Goal: Transaction & Acquisition: Purchase product/service

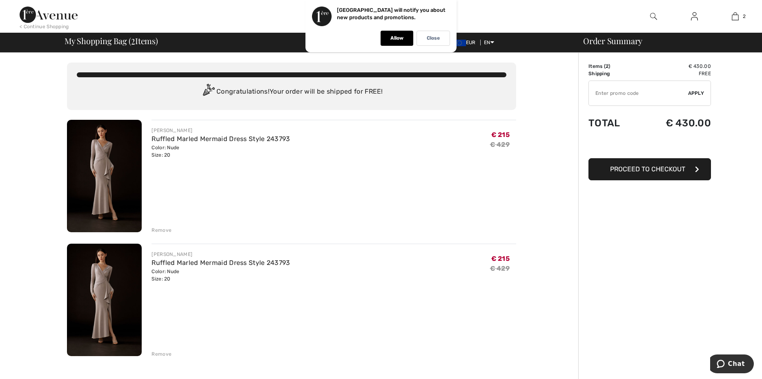
click at [105, 285] on img at bounding box center [104, 299] width 75 height 112
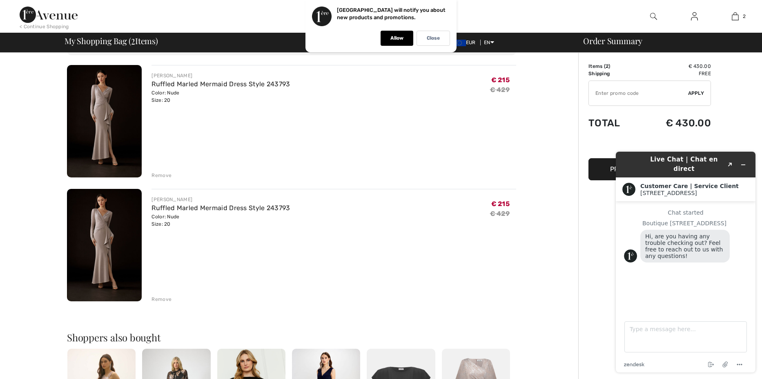
scroll to position [41, 0]
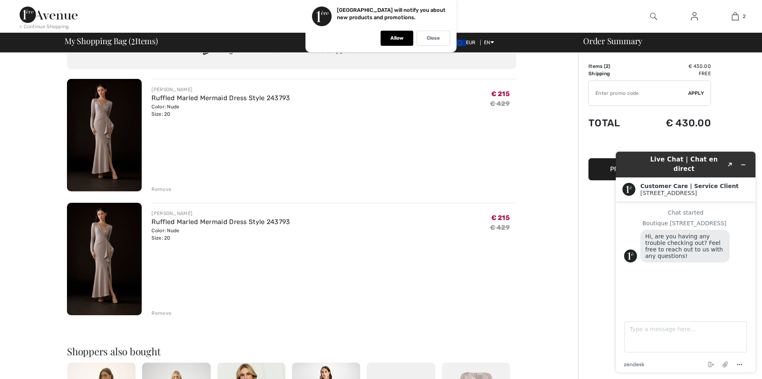
drag, startPoint x: 208, startPoint y: 221, endPoint x: 567, endPoint y: 317, distance: 371.9
click at [570, 316] on div "You are only € 0.00 away from FREE SHIPPING! Continue Shopping > Congratulation…" at bounding box center [291, 335] width 573 height 646
click at [744, 162] on icon "Minimize widget" at bounding box center [743, 165] width 6 height 6
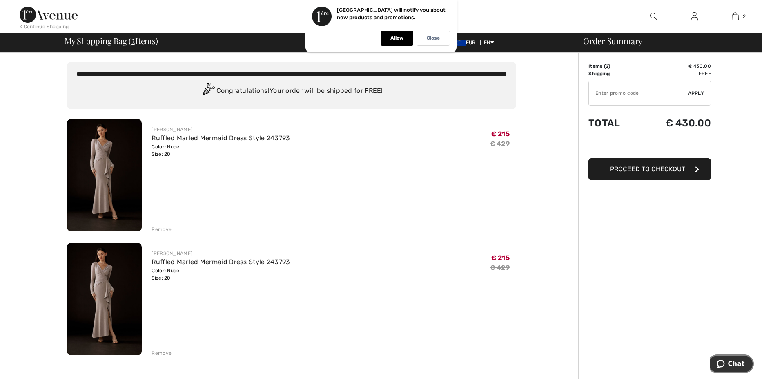
scroll to position [0, 0]
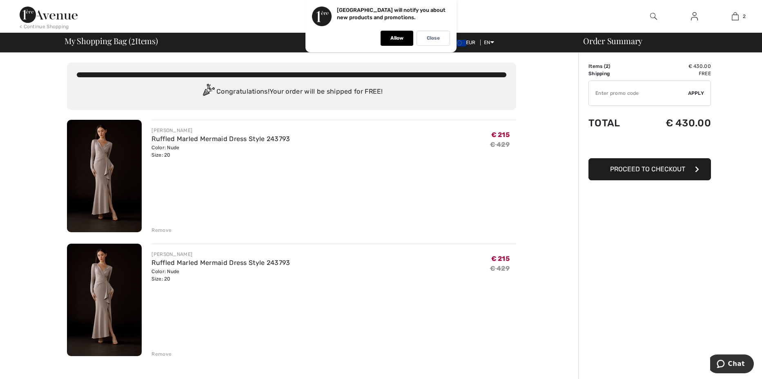
click at [111, 282] on img at bounding box center [104, 299] width 75 height 112
drag, startPoint x: 189, startPoint y: 152, endPoint x: 467, endPoint y: 223, distance: 286.7
click at [467, 223] on div "JOSEPH RIBKOFF Ruffled Marled Mermaid Dress Style 243793 Color: Nude Size: 20 F…" at bounding box center [334, 177] width 365 height 114
drag, startPoint x: 200, startPoint y: 265, endPoint x: 356, endPoint y: 308, distance: 161.6
click at [356, 308] on div "JOSEPH RIBKOFF Ruffled Marled Mermaid Dress Style 243793 Color: Nude Size: 20 F…" at bounding box center [334, 300] width 365 height 114
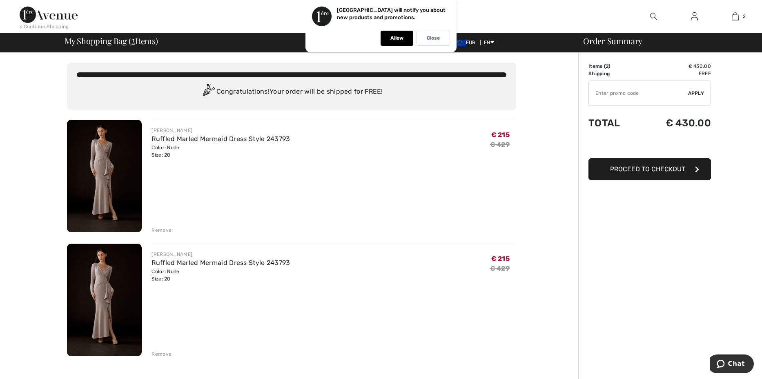
drag, startPoint x: 498, startPoint y: 257, endPoint x: 468, endPoint y: 312, distance: 63.2
click at [468, 312] on div "JOSEPH RIBKOFF Ruffled Marled Mermaid Dress Style 243793 Color: Nude Size: 20 F…" at bounding box center [334, 300] width 365 height 114
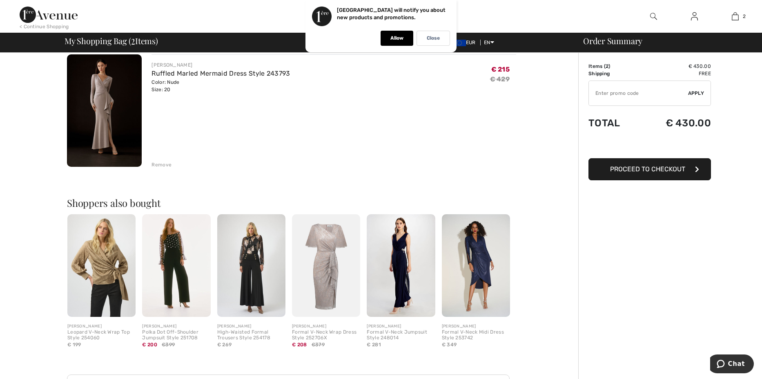
scroll to position [204, 0]
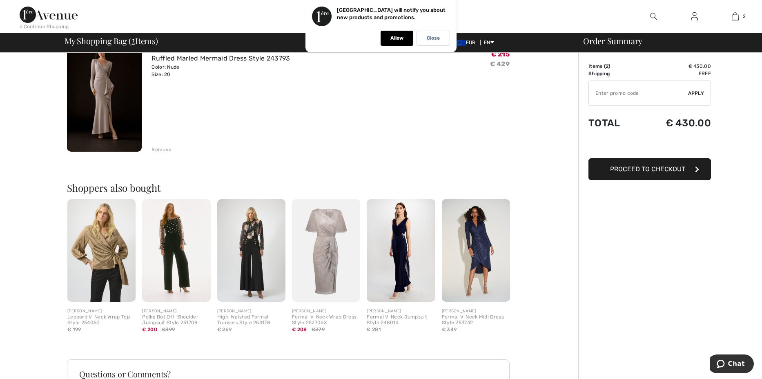
click at [156, 151] on div "Remove" at bounding box center [162, 149] width 20 height 7
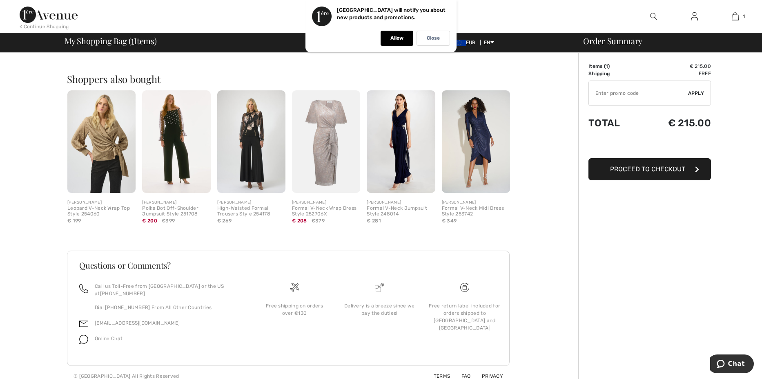
scroll to position [0, 0]
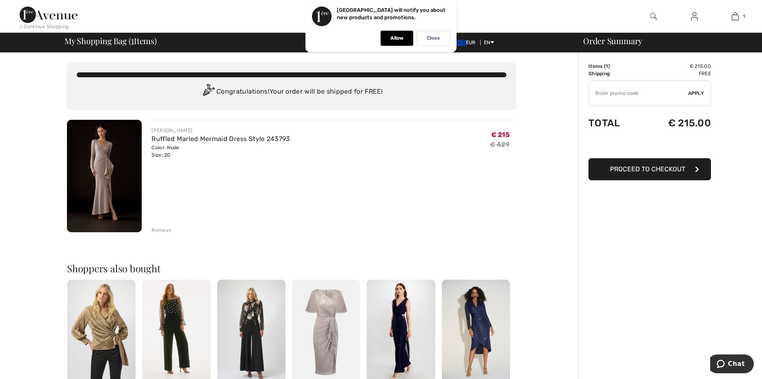
click at [36, 27] on div "< Continue Shopping" at bounding box center [44, 26] width 49 height 7
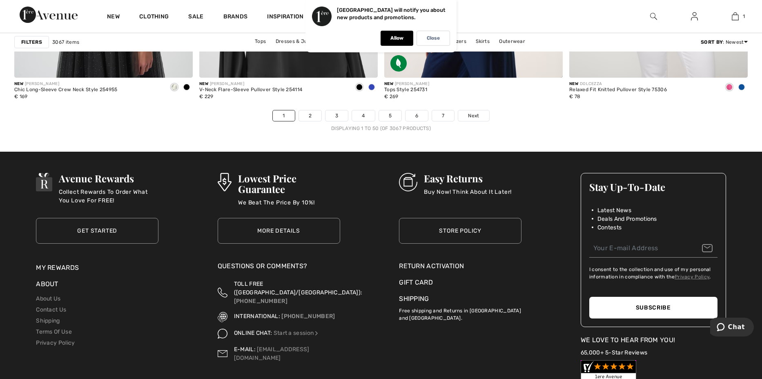
scroll to position [4574, 0]
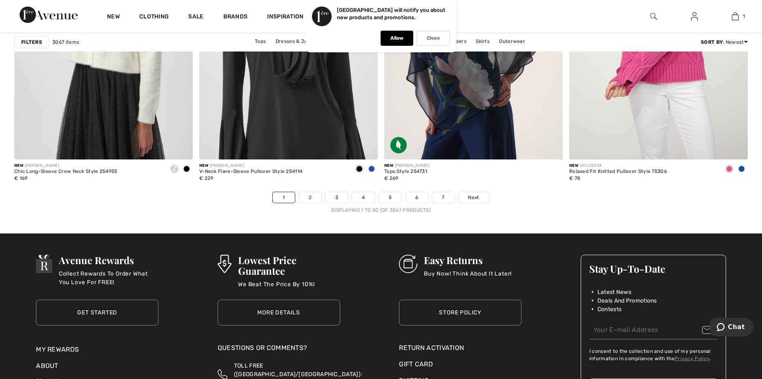
click at [314, 198] on link "2" at bounding box center [310, 197] width 22 height 11
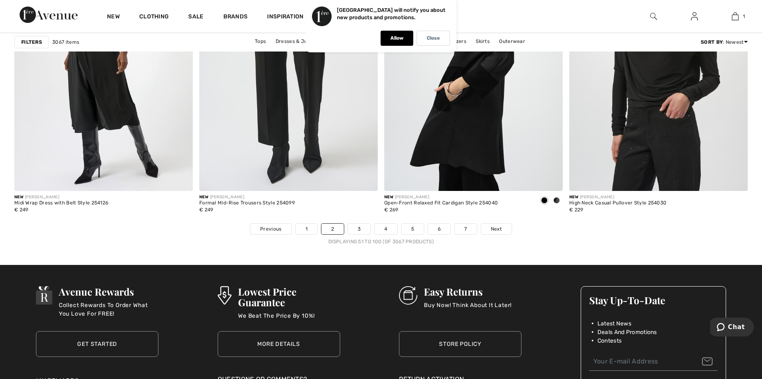
scroll to position [4533, 0]
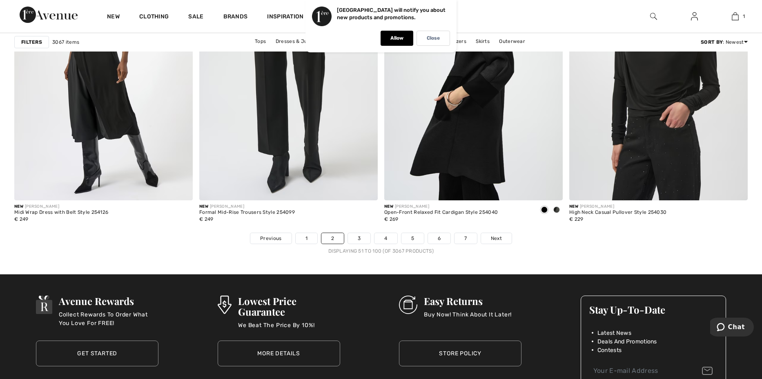
click at [358, 244] on li "3" at bounding box center [359, 237] width 23 height 11
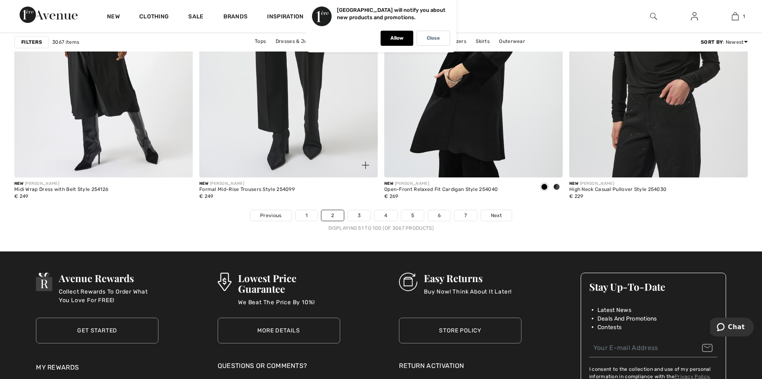
scroll to position [4574, 0]
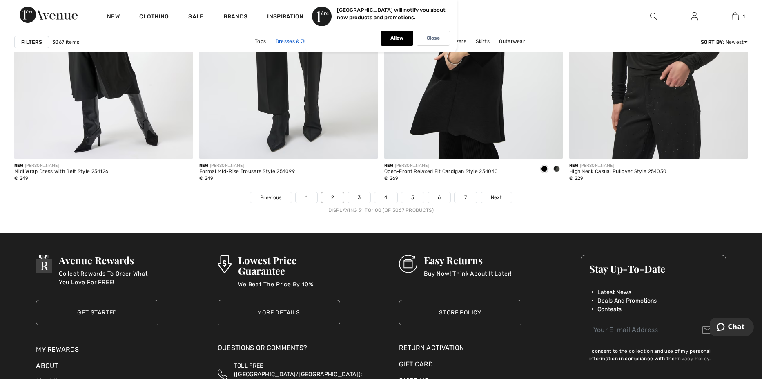
click at [288, 40] on link "Dresses & Jumpsuits" at bounding box center [301, 41] width 59 height 11
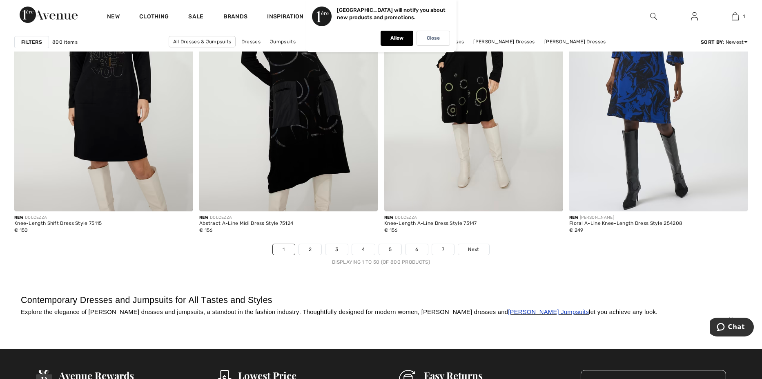
scroll to position [4576, 0]
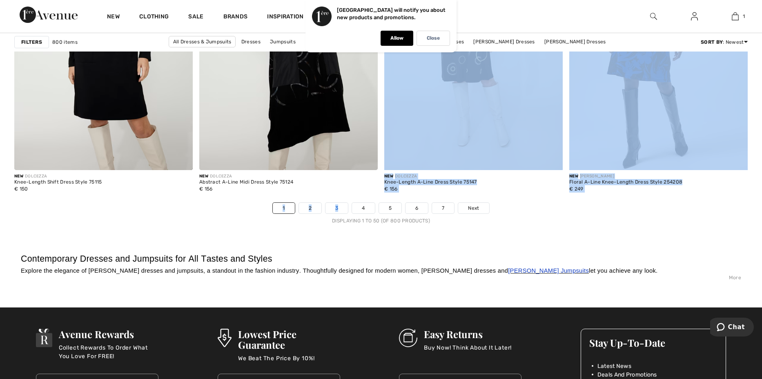
drag, startPoint x: 338, startPoint y: 204, endPoint x: 337, endPoint y: 212, distance: 7.5
click at [337, 212] on link "3" at bounding box center [336, 208] width 22 height 11
click at [342, 212] on link "3" at bounding box center [336, 208] width 22 height 11
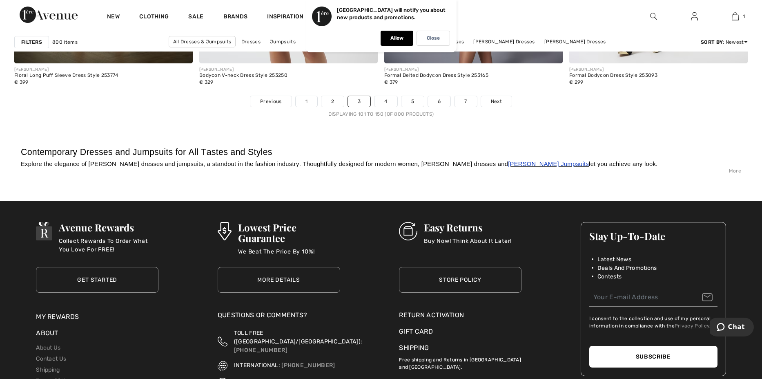
scroll to position [4696, 0]
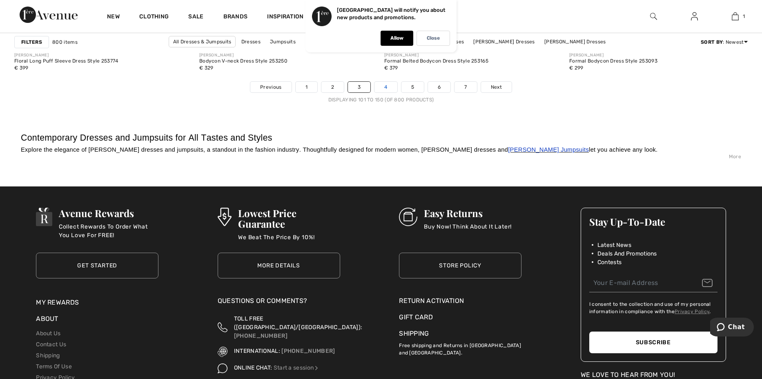
click at [382, 89] on link "4" at bounding box center [385, 87] width 22 height 11
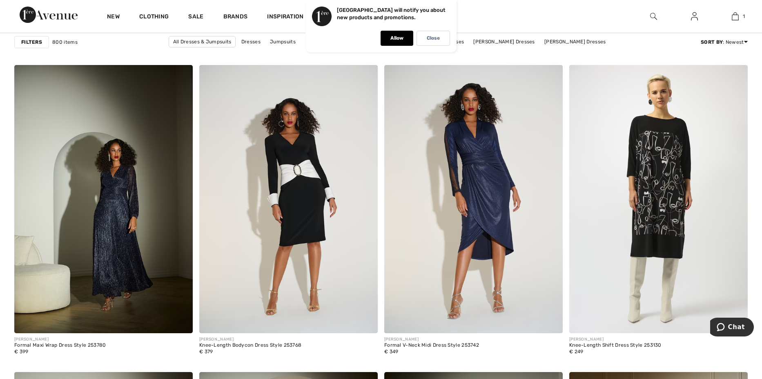
scroll to position [694, 0]
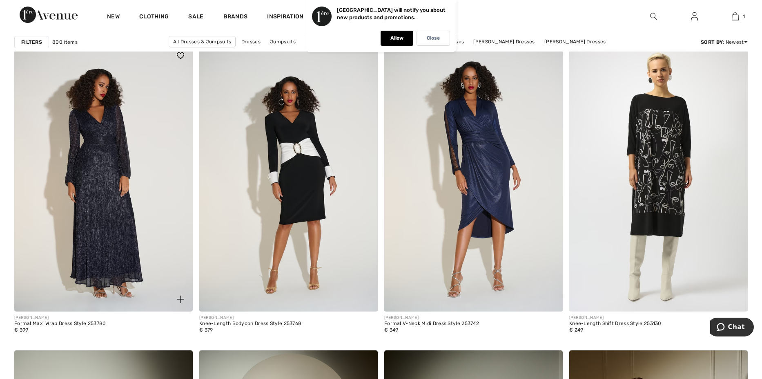
click at [98, 184] on img at bounding box center [103, 177] width 178 height 268
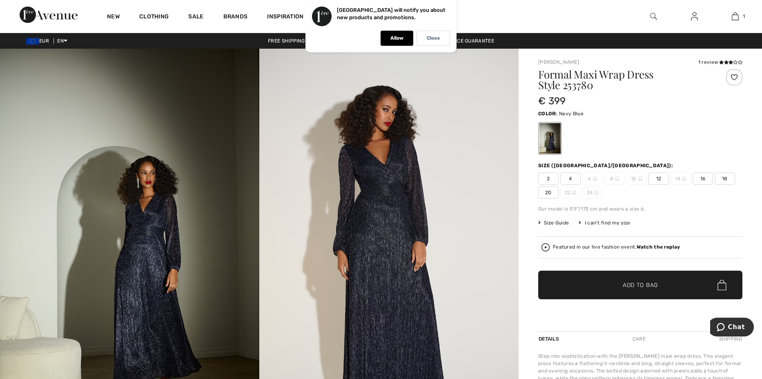
click at [550, 194] on span "20" at bounding box center [548, 192] width 20 height 12
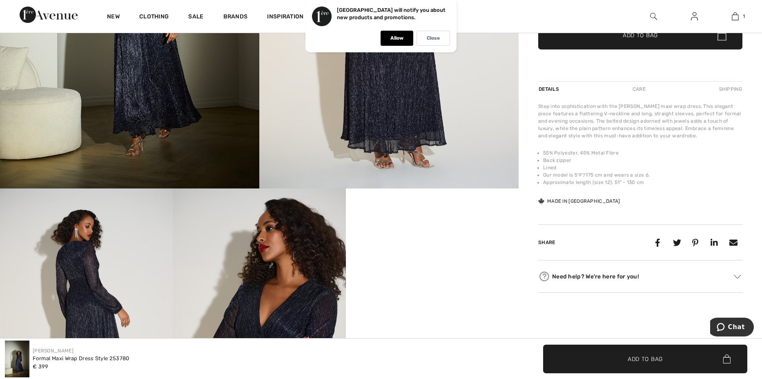
scroll to position [245, 0]
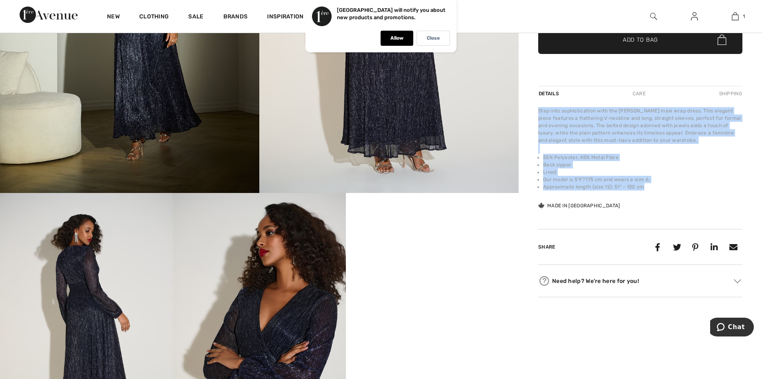
drag, startPoint x: 538, startPoint y: 112, endPoint x: 673, endPoint y: 186, distance: 153.7
click at [673, 186] on div "Step into sophistication with the [PERSON_NAME] maxi wrap dress. This elegant p…" at bounding box center [640, 158] width 204 height 103
copy div "Step into sophistication with the [PERSON_NAME] maxi wrap dress. This elegant p…"
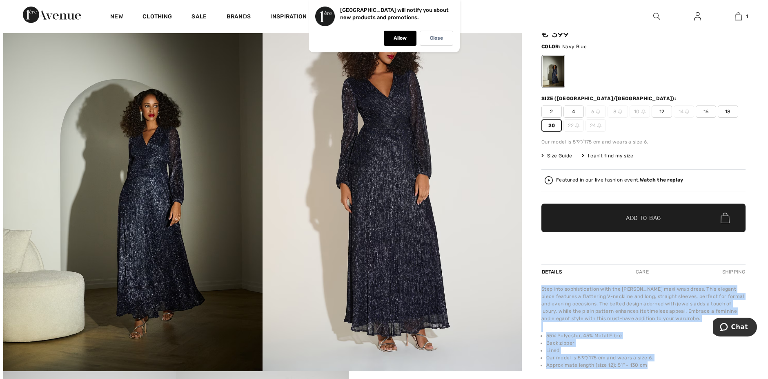
scroll to position [0, 0]
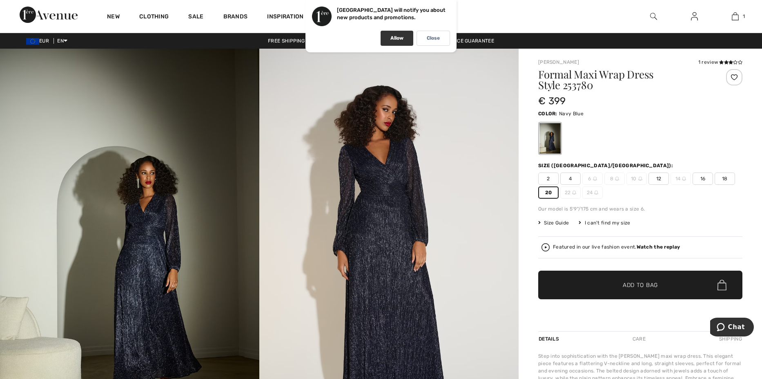
click at [385, 37] on div "Allow" at bounding box center [397, 38] width 33 height 15
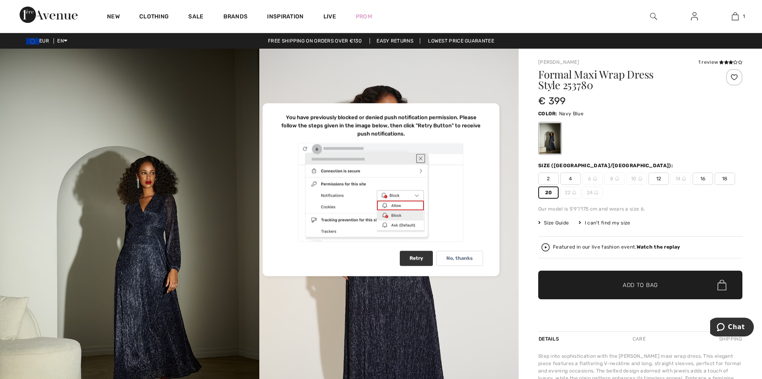
click at [420, 260] on div "Retry" at bounding box center [416, 257] width 33 height 15
click at [284, 116] on div "You have previously blocked or denied push notification permission. Please foll…" at bounding box center [381, 125] width 204 height 25
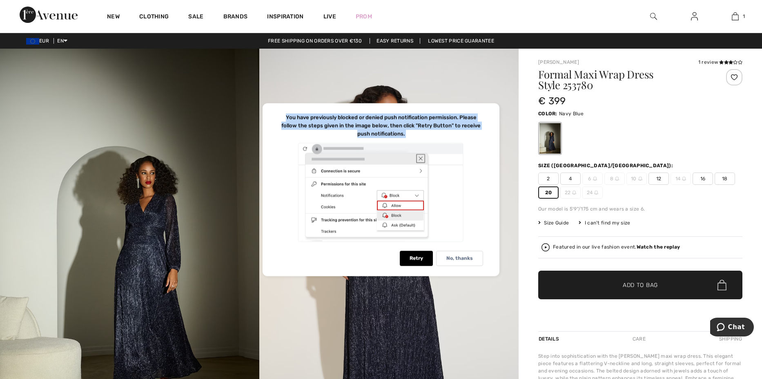
drag, startPoint x: 287, startPoint y: 116, endPoint x: 442, endPoint y: 144, distance: 157.8
click at [442, 144] on div "You have previously blocked or denied push notification permission. Please foll…" at bounding box center [381, 189] width 237 height 173
copy div "You have previously blocked or denied push notification permission. Please foll…"
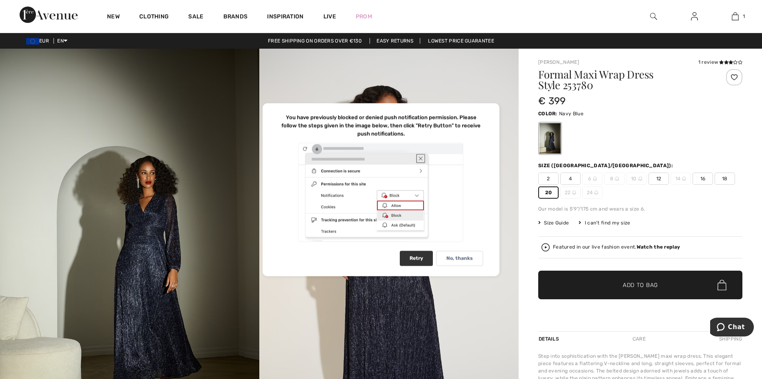
click at [418, 262] on div "Retry" at bounding box center [416, 257] width 33 height 15
click at [479, 324] on img at bounding box center [388, 243] width 259 height 389
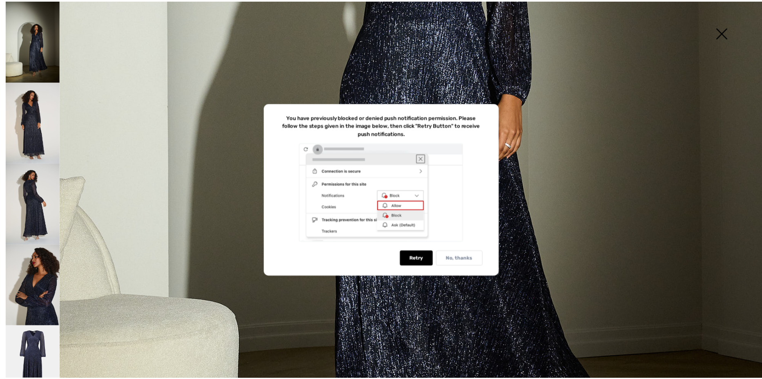
scroll to position [572, 0]
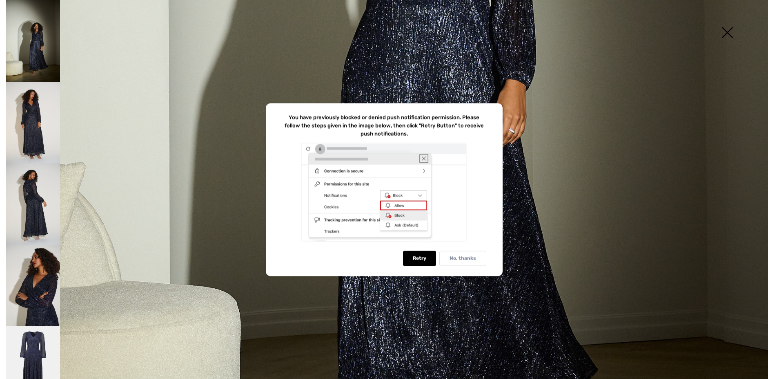
click at [468, 259] on p "No, thanks" at bounding box center [463, 258] width 27 height 6
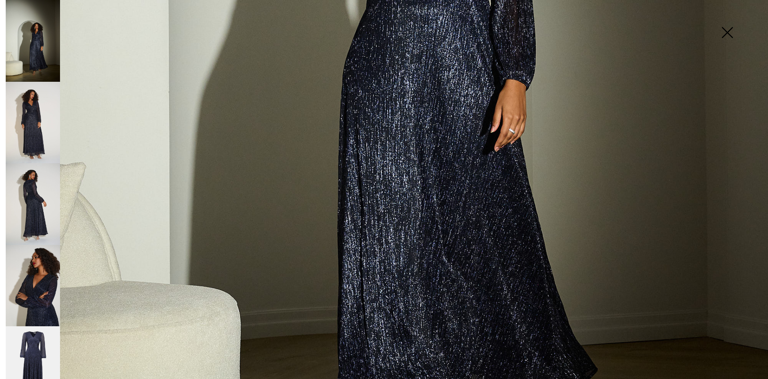
click at [729, 30] on img at bounding box center [727, 33] width 41 height 42
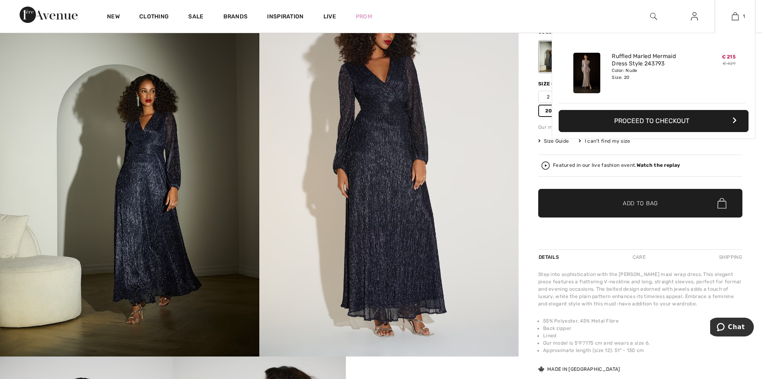
scroll to position [0, 0]
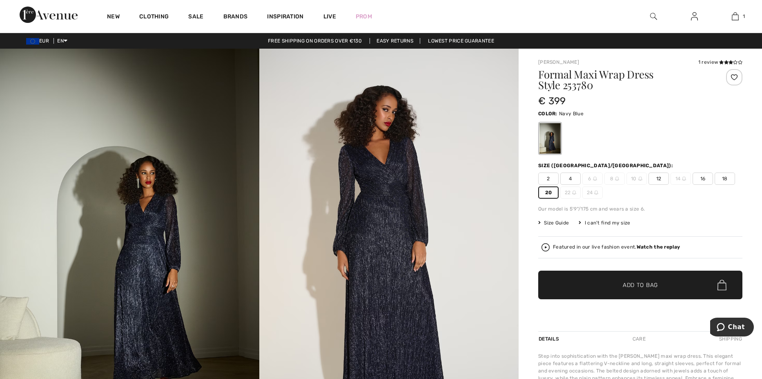
click at [607, 275] on span "✔ Added to Bag Add to Bag" at bounding box center [640, 284] width 204 height 29
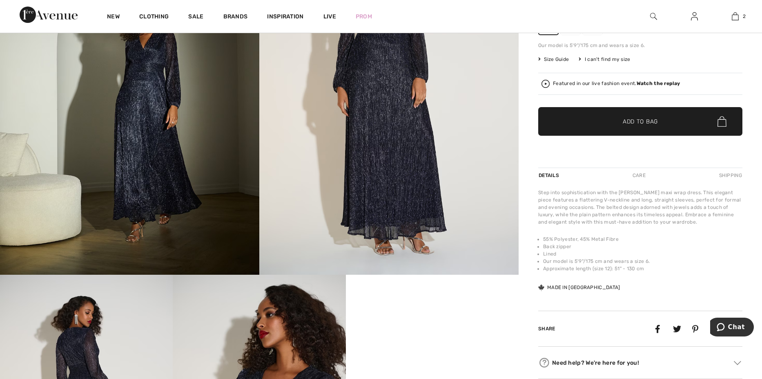
click at [613, 320] on div "Share" at bounding box center [640, 328] width 204 height 36
click at [728, 328] on span "Chat" at bounding box center [722, 327] width 11 height 8
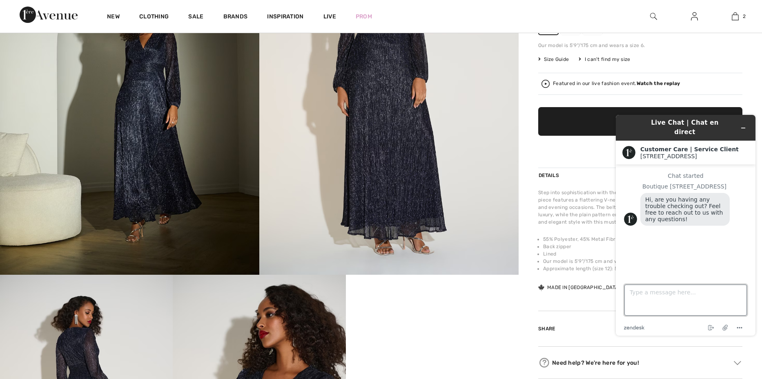
click at [670, 294] on textarea "Type a message here..." at bounding box center [685, 299] width 123 height 31
click at [630, 291] on textarea "i live in Poland, in the Podkarpacie region. If I decide to purchase, how long …" at bounding box center [685, 299] width 123 height 31
click at [711, 301] on textarea "I live in Poland, in the Podkarpacie region. If I decide to purchase, how long …" at bounding box center [685, 299] width 123 height 31
type textarea "I live in [GEOGRAPHIC_DATA], in the [GEOGRAPHIC_DATA] region. If I decide to pu…"
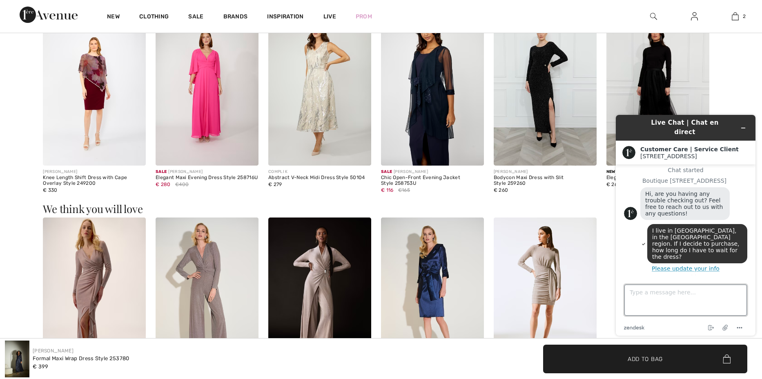
scroll to position [858, 0]
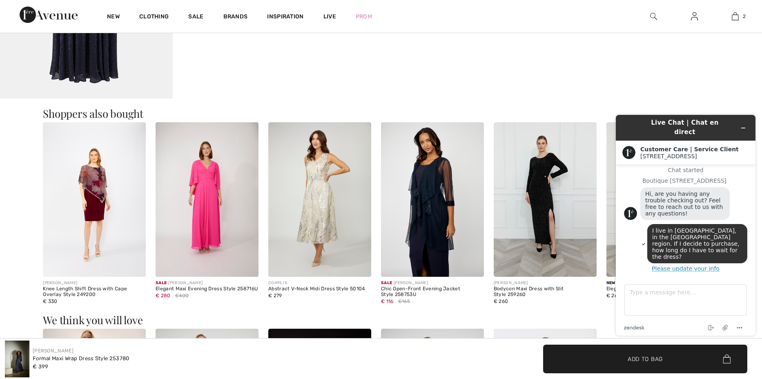
click at [200, 211] on img at bounding box center [207, 199] width 103 height 154
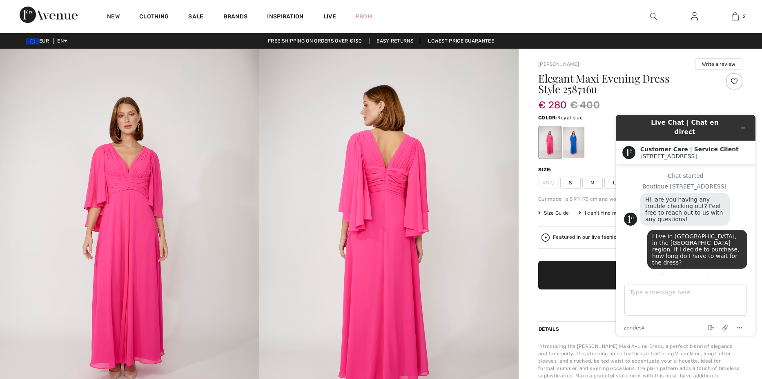
click at [573, 148] on div at bounding box center [573, 142] width 21 height 31
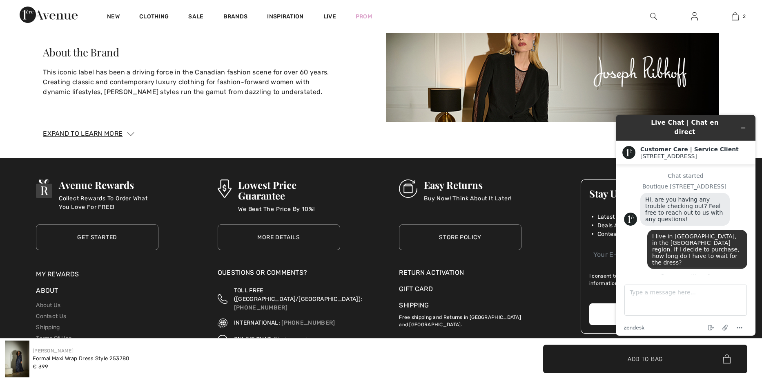
scroll to position [1838, 0]
